Goal: Task Accomplishment & Management: Use online tool/utility

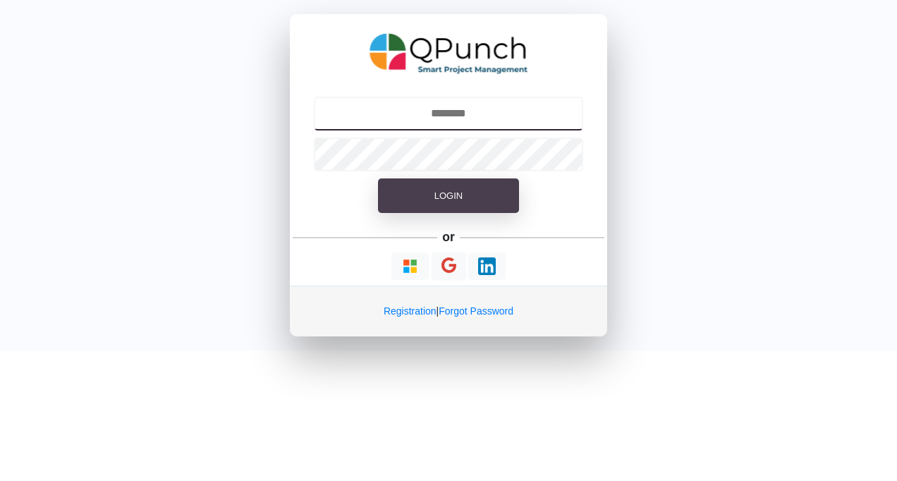
type input "**********"
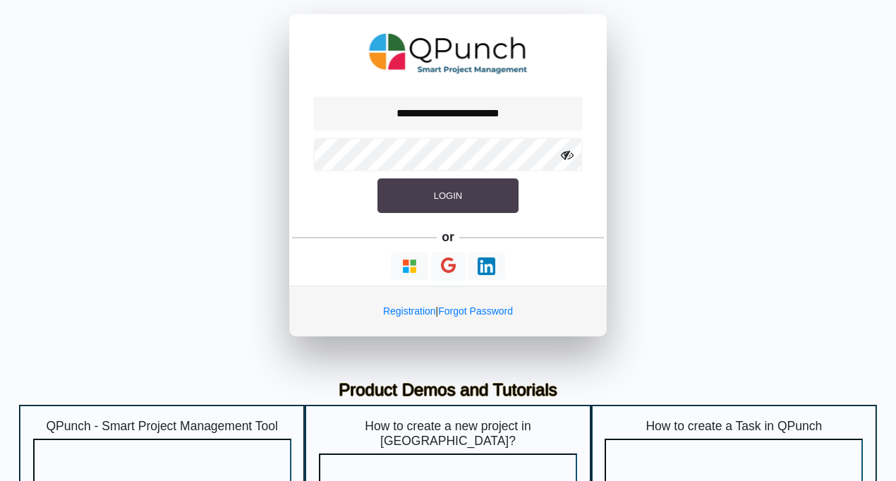
click at [451, 199] on span "Login" at bounding box center [448, 195] width 28 height 11
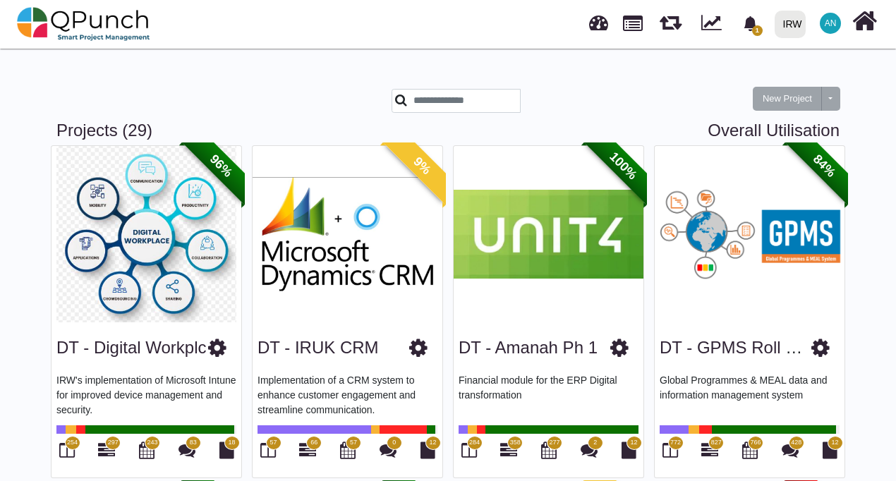
drag, startPoint x: 894, startPoint y: 61, endPoint x: 896, endPoint y: 78, distance: 17.8
drag, startPoint x: 894, startPoint y: 55, endPoint x: 896, endPoint y: 91, distance: 36.0
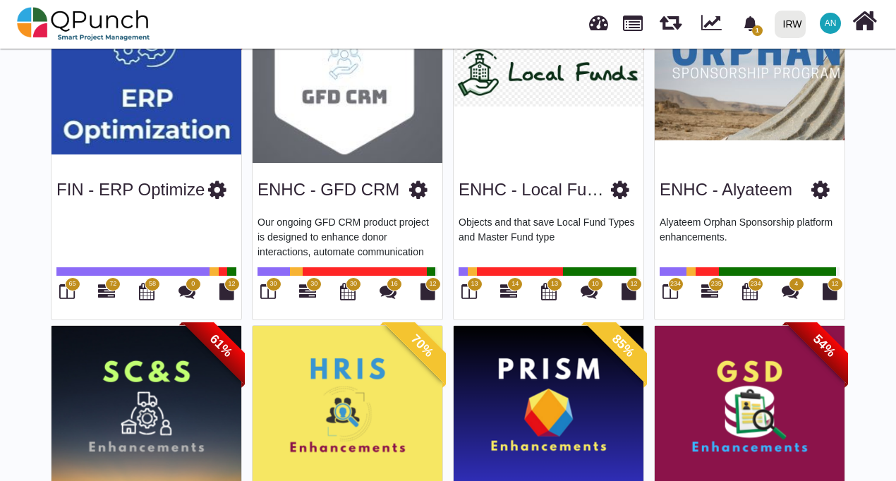
scroll to position [790, 0]
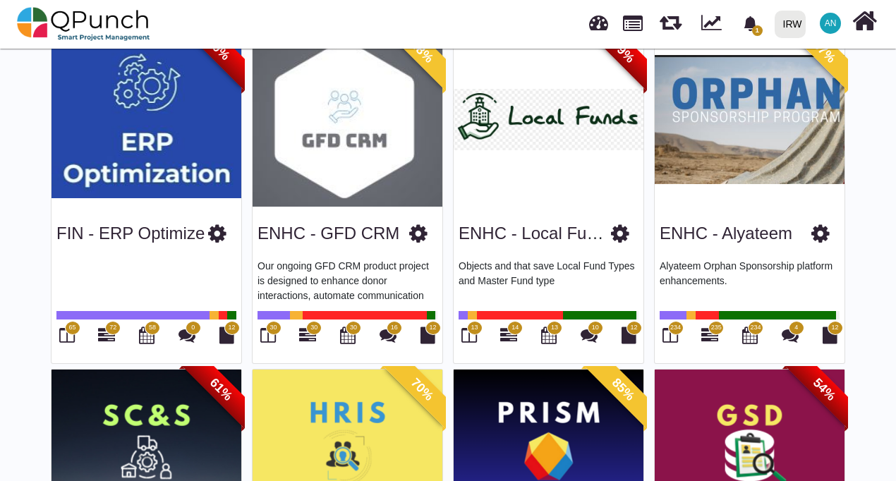
click at [353, 145] on img at bounding box center [348, 120] width 190 height 176
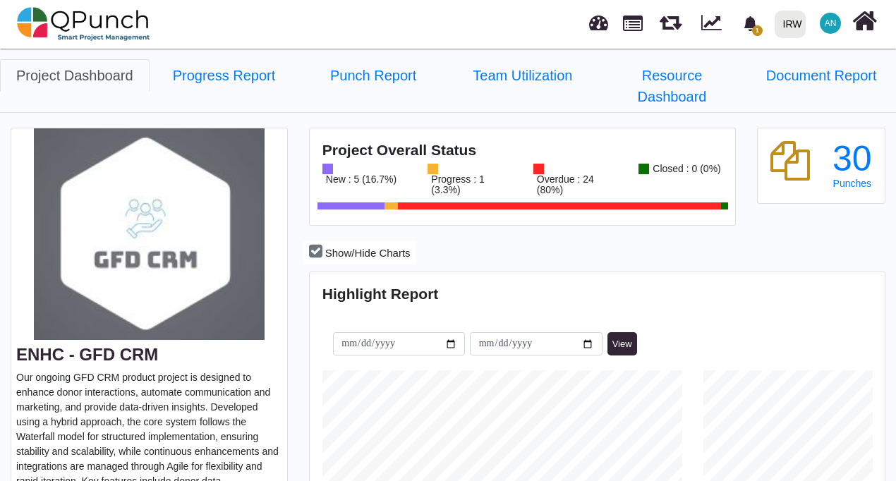
scroll to position [179, 190]
click at [268, 75] on link "Progress Report" at bounding box center [225, 75] width 150 height 32
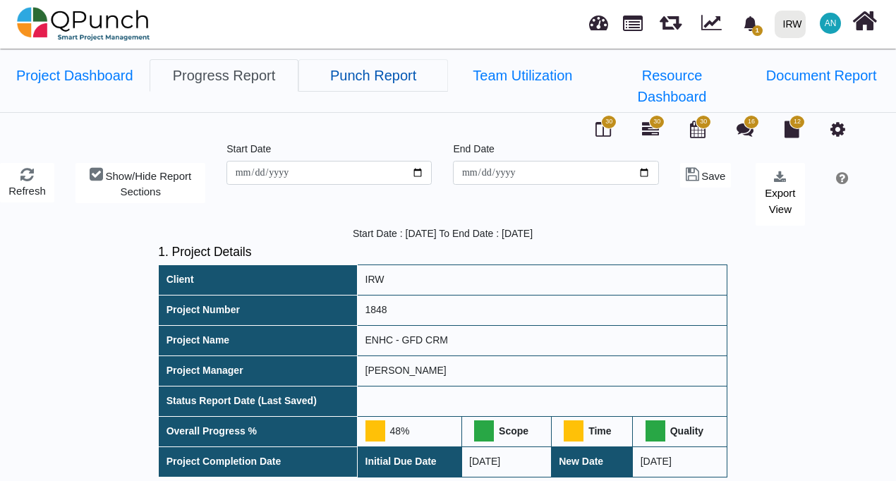
click at [395, 69] on link "Punch Report" at bounding box center [373, 75] width 150 height 32
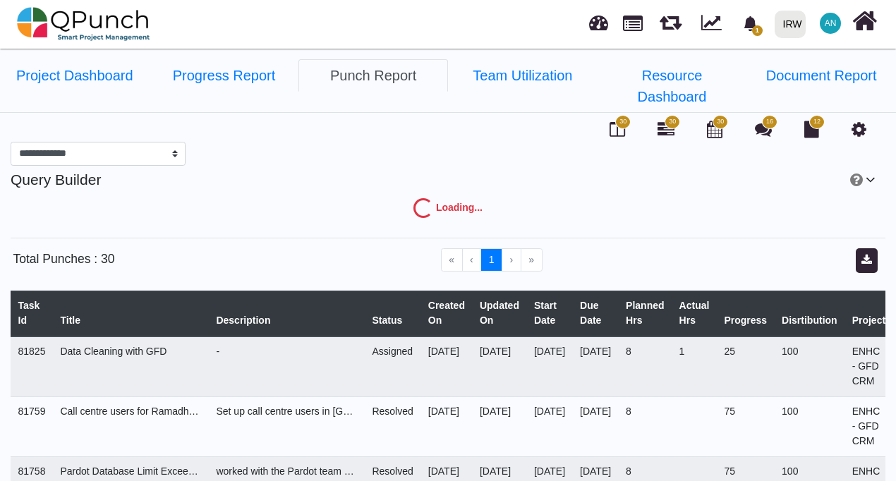
select select "***"
select select "****"
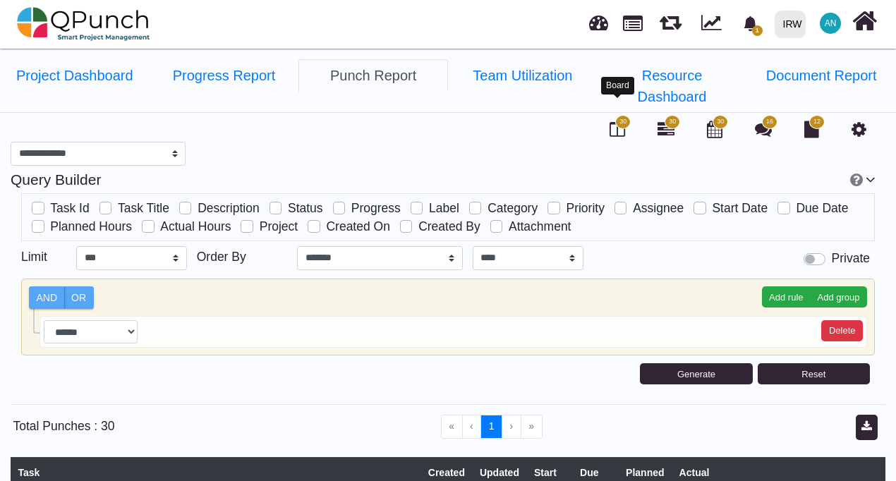
click at [616, 121] on icon at bounding box center [617, 129] width 16 height 17
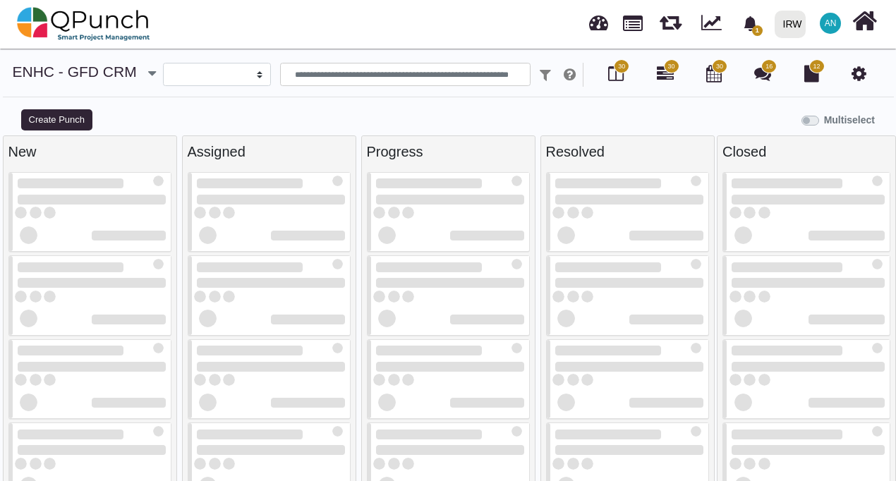
select select
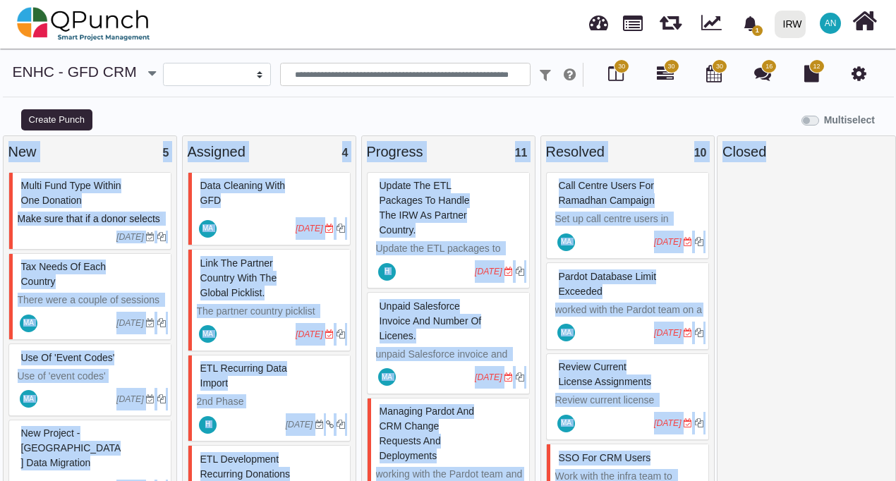
drag, startPoint x: 895, startPoint y: 187, endPoint x: 899, endPoint y: 130, distance: 57.2
click at [896, 130] on html "**********" at bounding box center [448, 240] width 896 height 481
drag, startPoint x: 899, startPoint y: 130, endPoint x: 873, endPoint y: 182, distance: 58.0
click at [873, 182] on div at bounding box center [806, 329] width 168 height 315
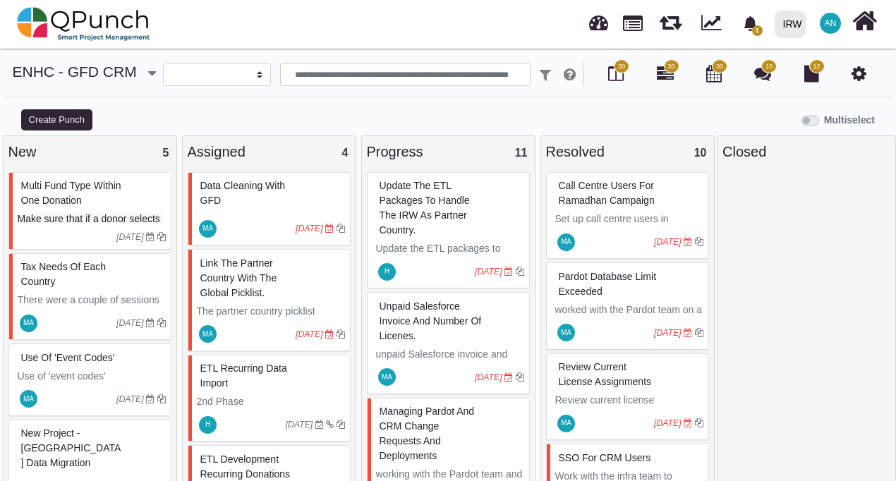
click at [499, 24] on div "1 Notification Clear Gather user feedback & optimize workflows [PERSON_NAME] [D…" at bounding box center [625, 24] width 507 height 47
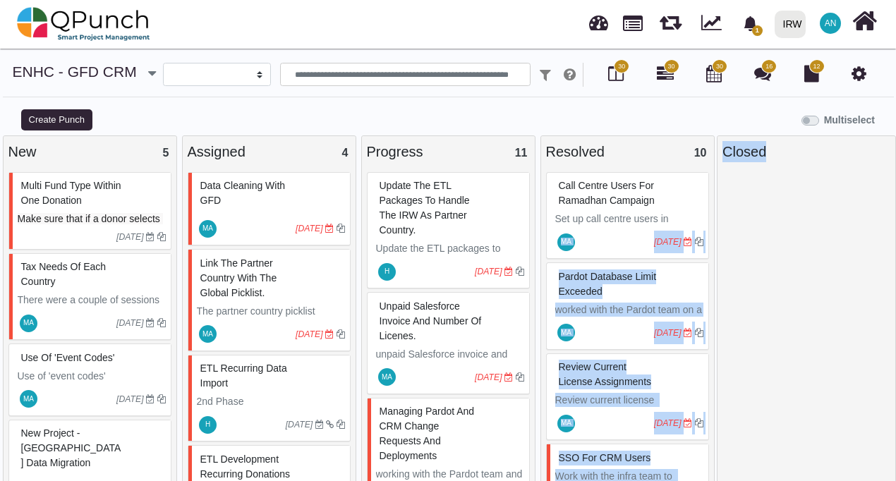
drag, startPoint x: 714, startPoint y: 220, endPoint x: 718, endPoint y: 241, distance: 21.6
click at [718, 241] on div "New 5 Multi fund type within one donation Make sure that if a donor selects mul…" at bounding box center [448, 315] width 896 height 360
drag, startPoint x: 718, startPoint y: 241, endPoint x: 788, endPoint y: 269, distance: 75.1
click at [788, 269] on div at bounding box center [806, 329] width 168 height 315
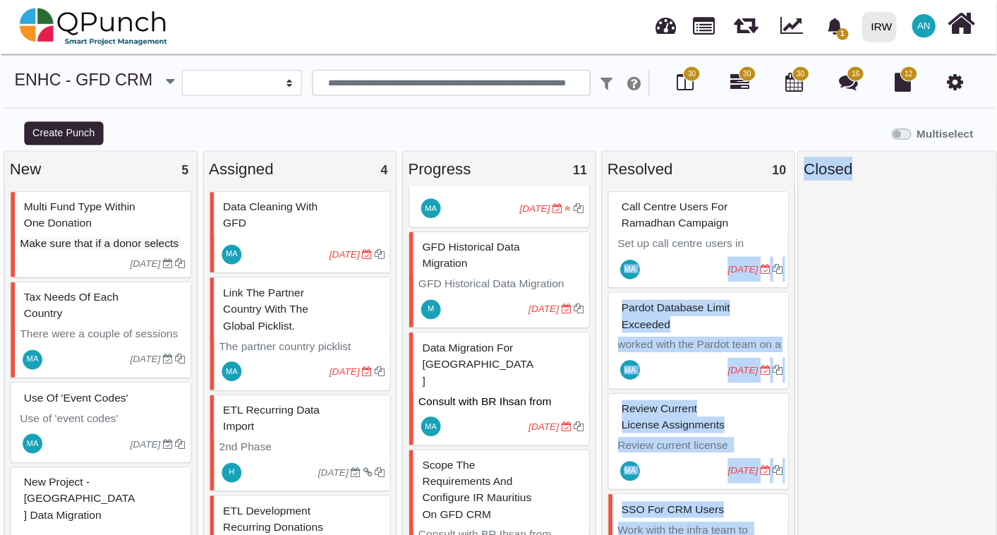
scroll to position [822, 0]
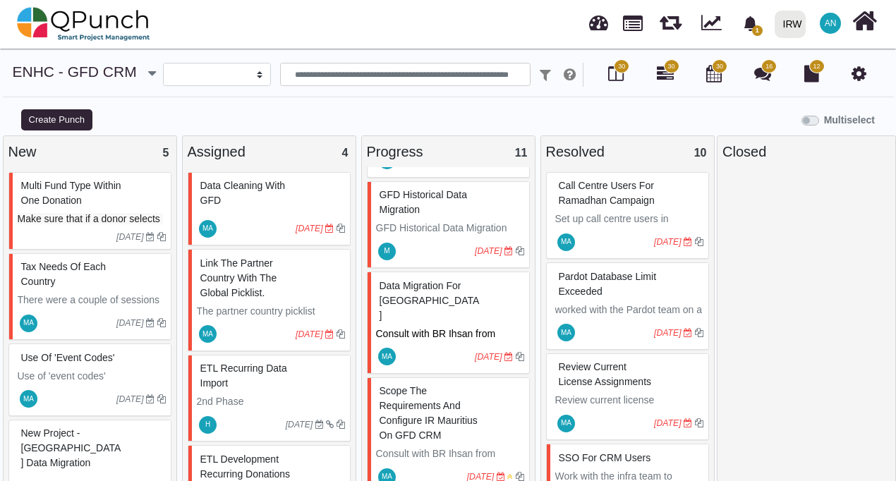
drag, startPoint x: 99, startPoint y: 434, endPoint x: 817, endPoint y: 257, distance: 740.4
click at [817, 257] on div at bounding box center [806, 329] width 168 height 315
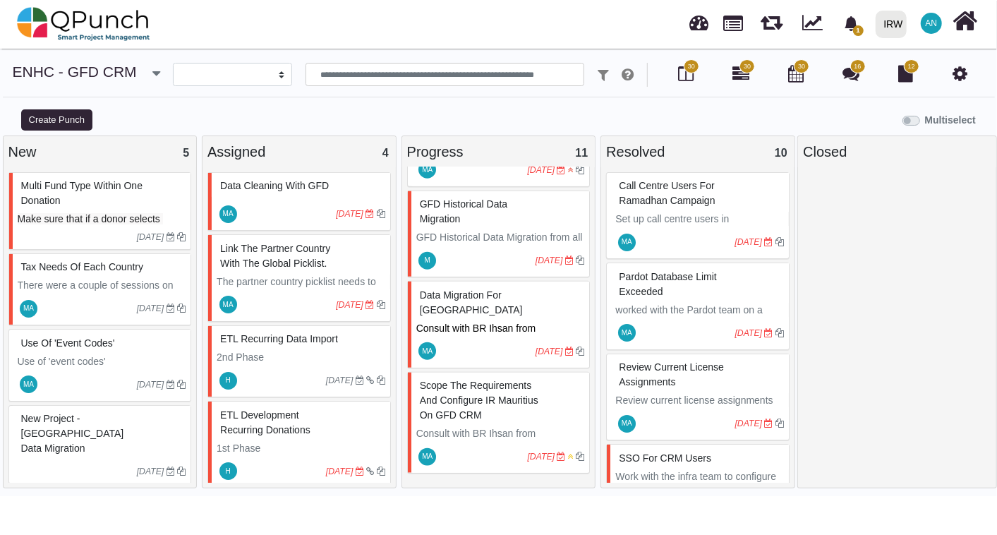
scroll to position [734, 0]
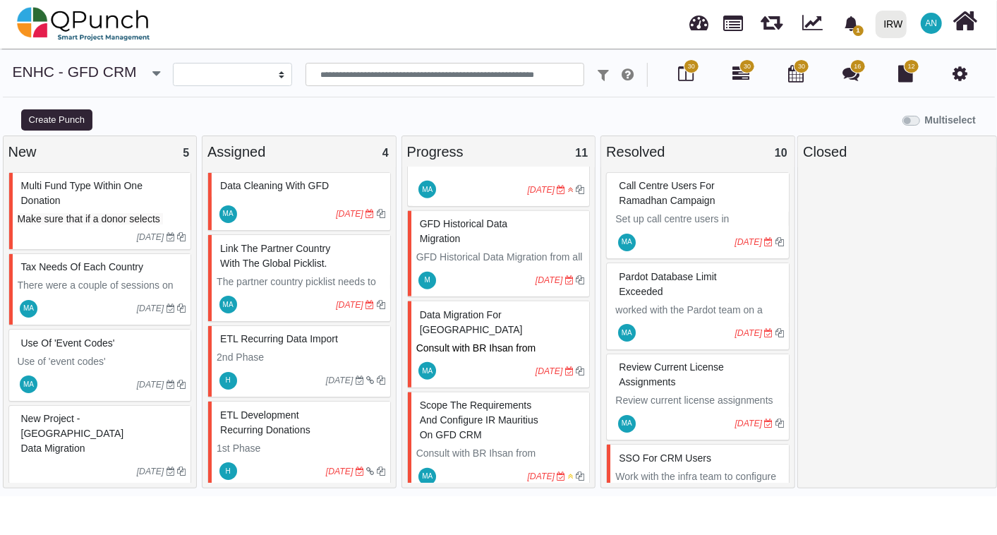
drag, startPoint x: 58, startPoint y: 451, endPoint x: 20, endPoint y: 445, distance: 38.5
click at [20, 445] on div "New Project - [GEOGRAPHIC_DATA] Data Migration" at bounding box center [102, 433] width 169 height 51
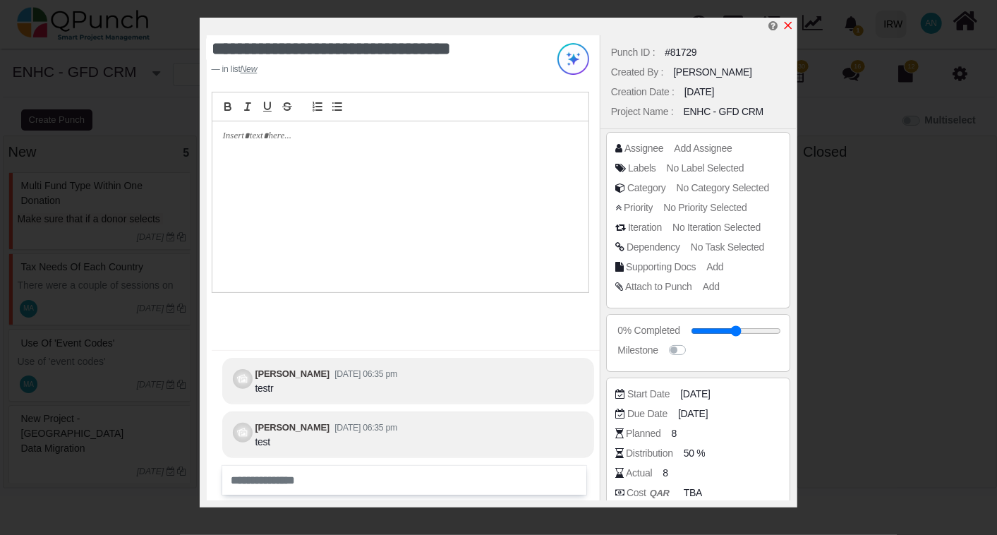
click at [788, 25] on icon "x" at bounding box center [787, 25] width 11 height 11
